Goal: Navigation & Orientation: Go to known website

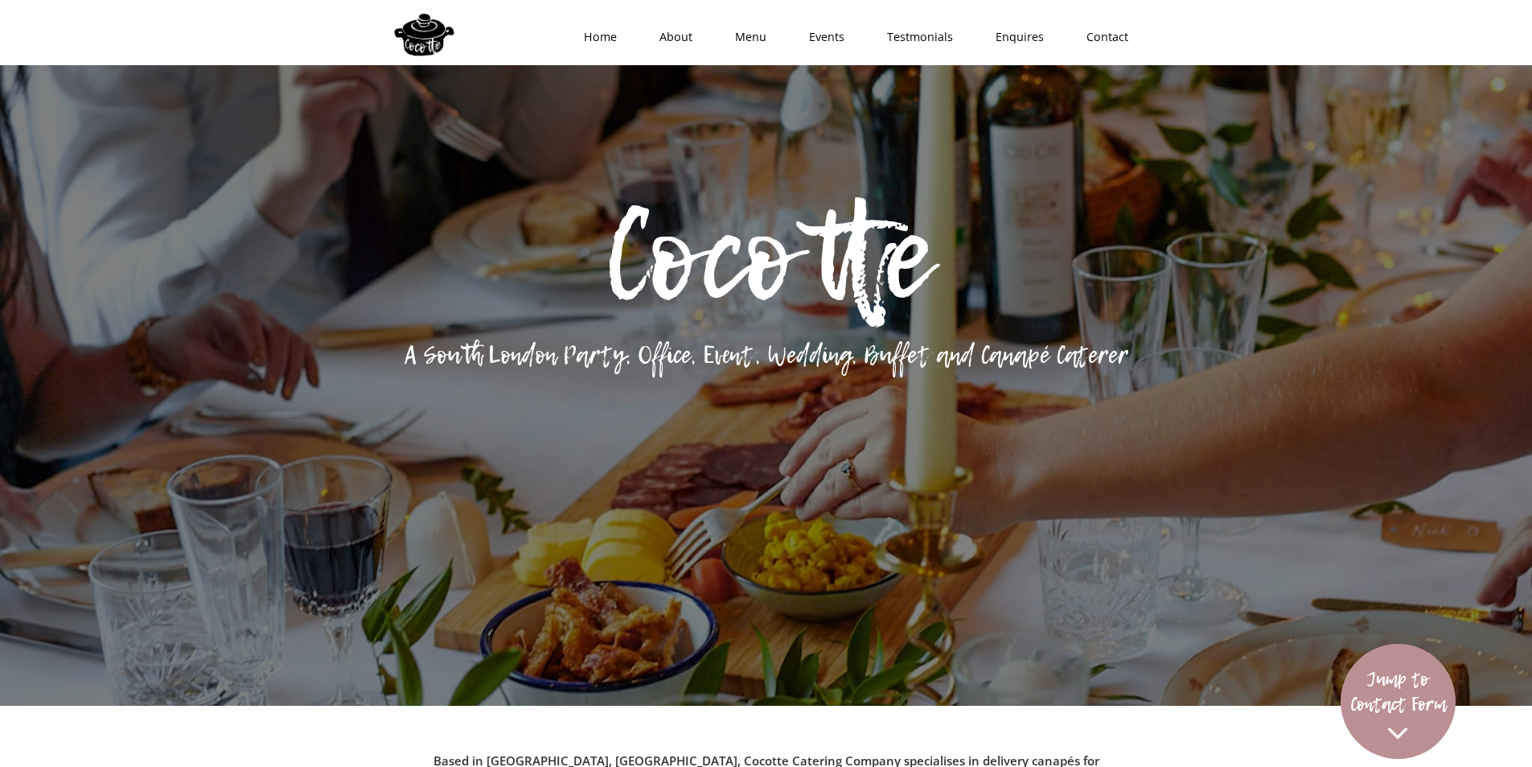
click at [421, 27] on div at bounding box center [425, 30] width 72 height 54
click at [427, 31] on div at bounding box center [425, 30] width 72 height 54
click at [588, 34] on link "Home" at bounding box center [595, 37] width 76 height 48
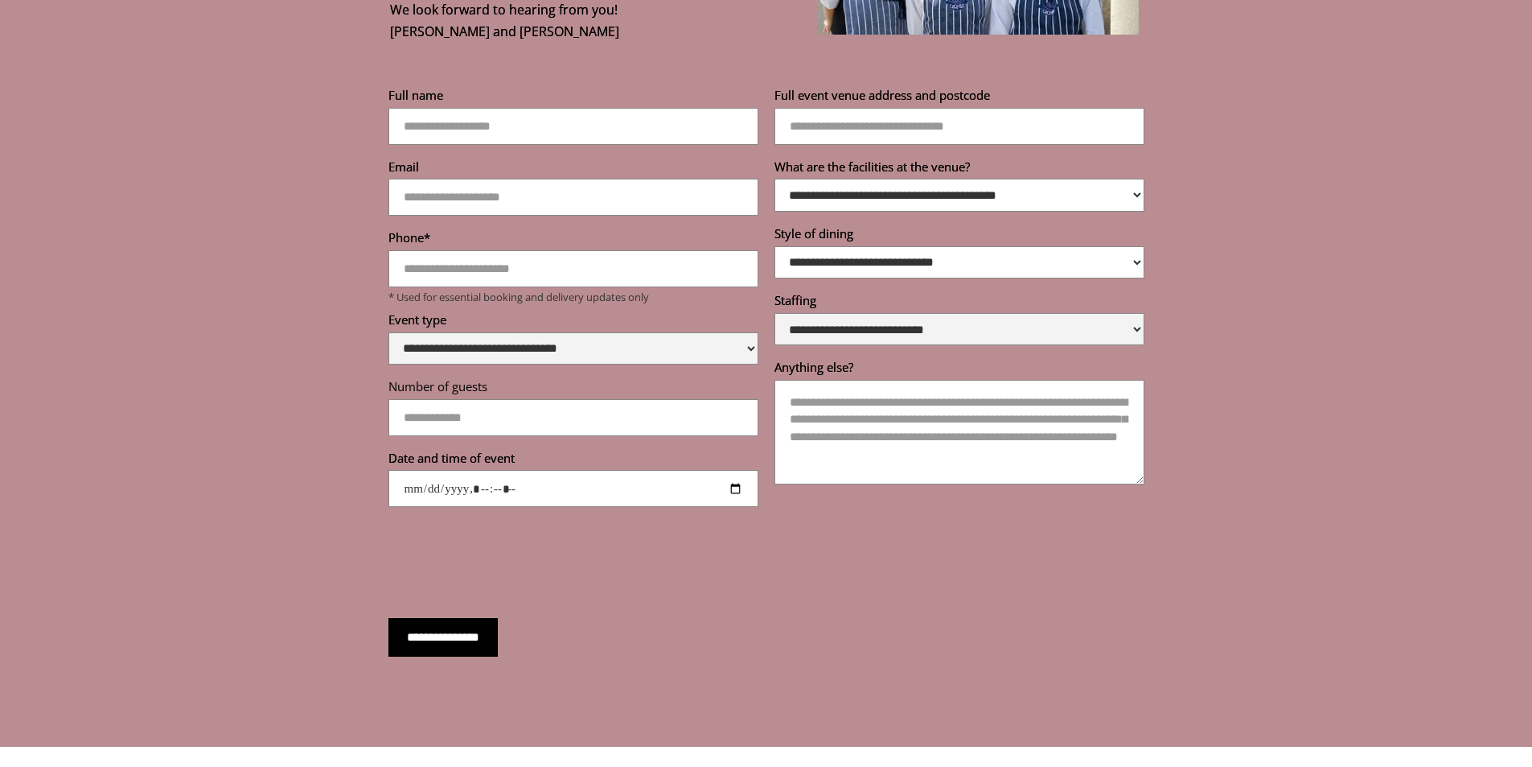
scroll to position [5753, 0]
